Goal: Information Seeking & Learning: Learn about a topic

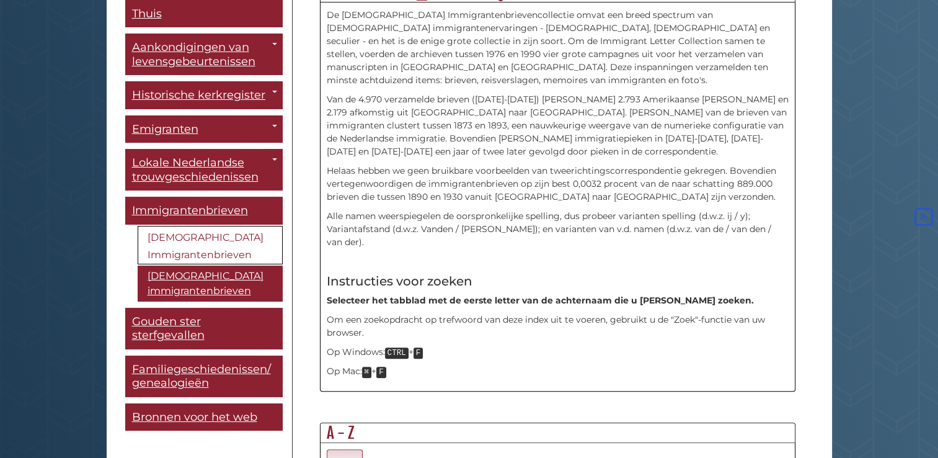
scroll to position [359, 0]
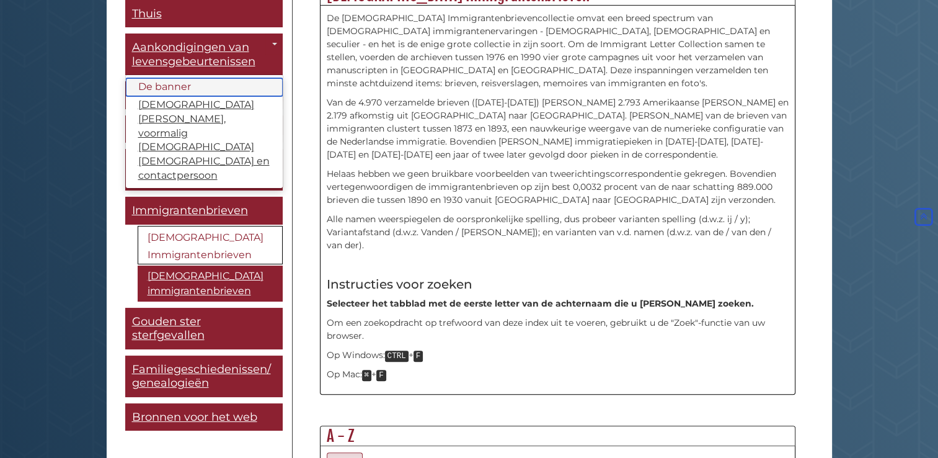
click at [200, 89] on link "De banner" at bounding box center [204, 88] width 157 height 18
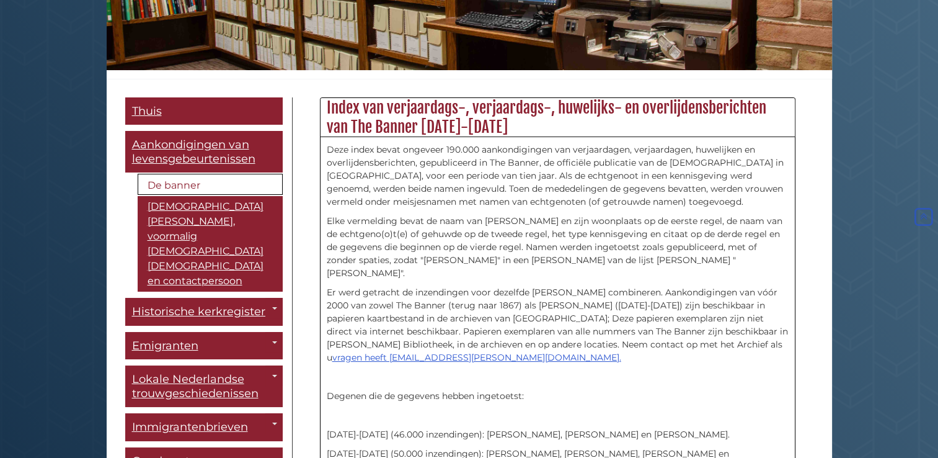
scroll to position [253, 0]
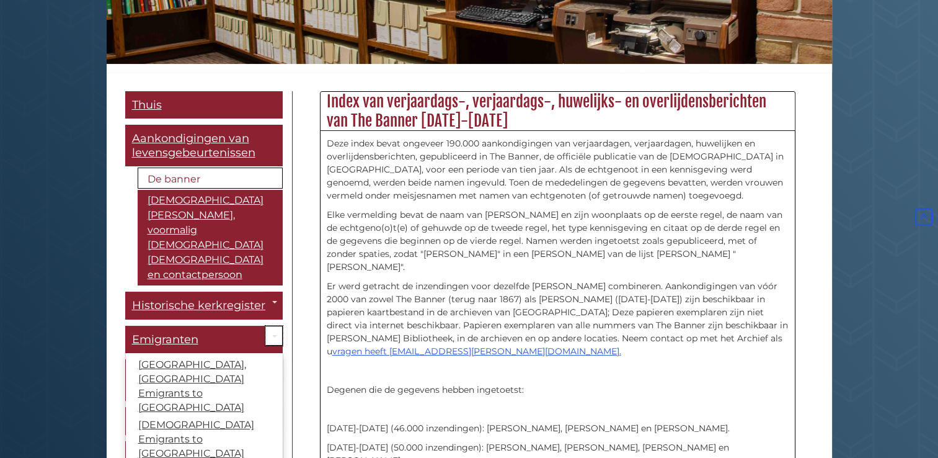
click at [272, 335] on span "Gids Pagina's" at bounding box center [274, 336] width 5 height 2
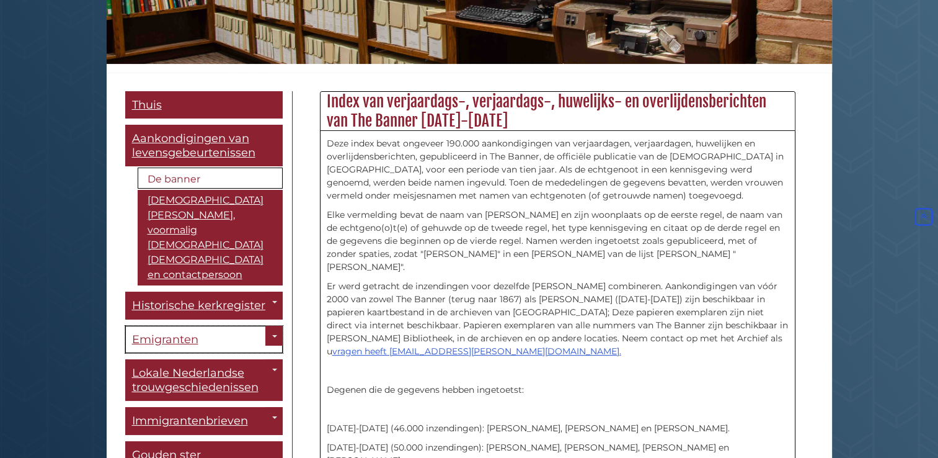
click at [195, 332] on span "Emigranten" at bounding box center [165, 339] width 66 height 14
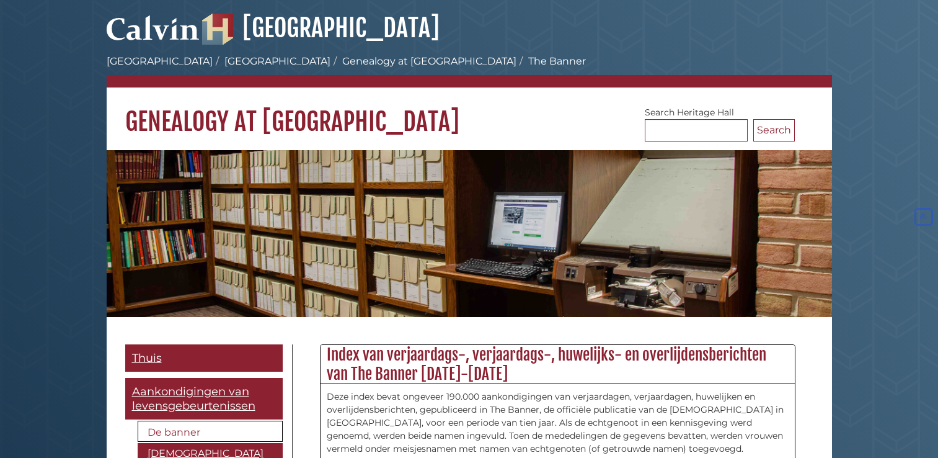
scroll to position [253, 0]
